Goal: Find contact information: Find contact information

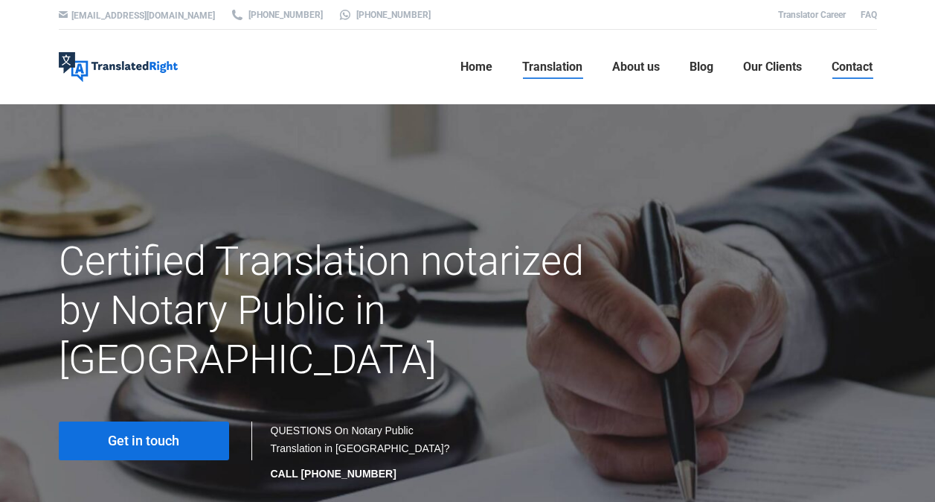
click at [851, 69] on span "Contact" at bounding box center [852, 67] width 41 height 15
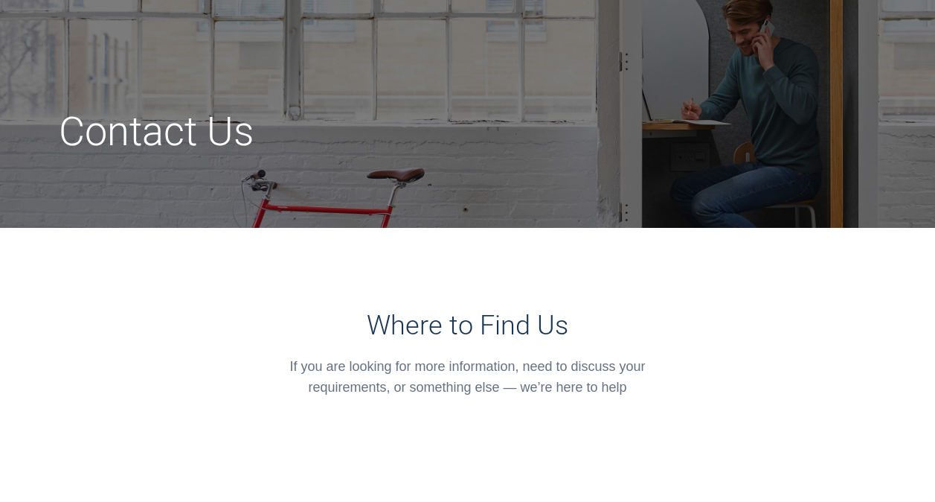
scroll to position [149, 0]
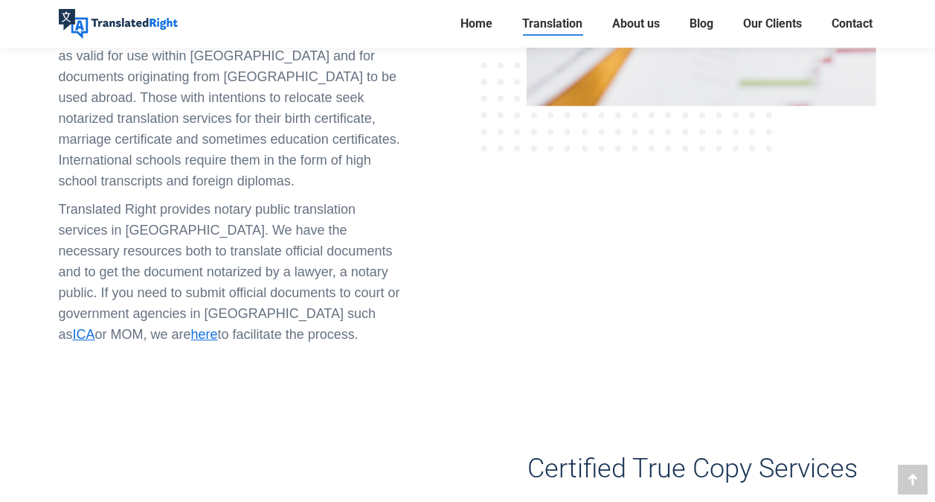
scroll to position [961, 0]
